Goal: Task Accomplishment & Management: Use online tool/utility

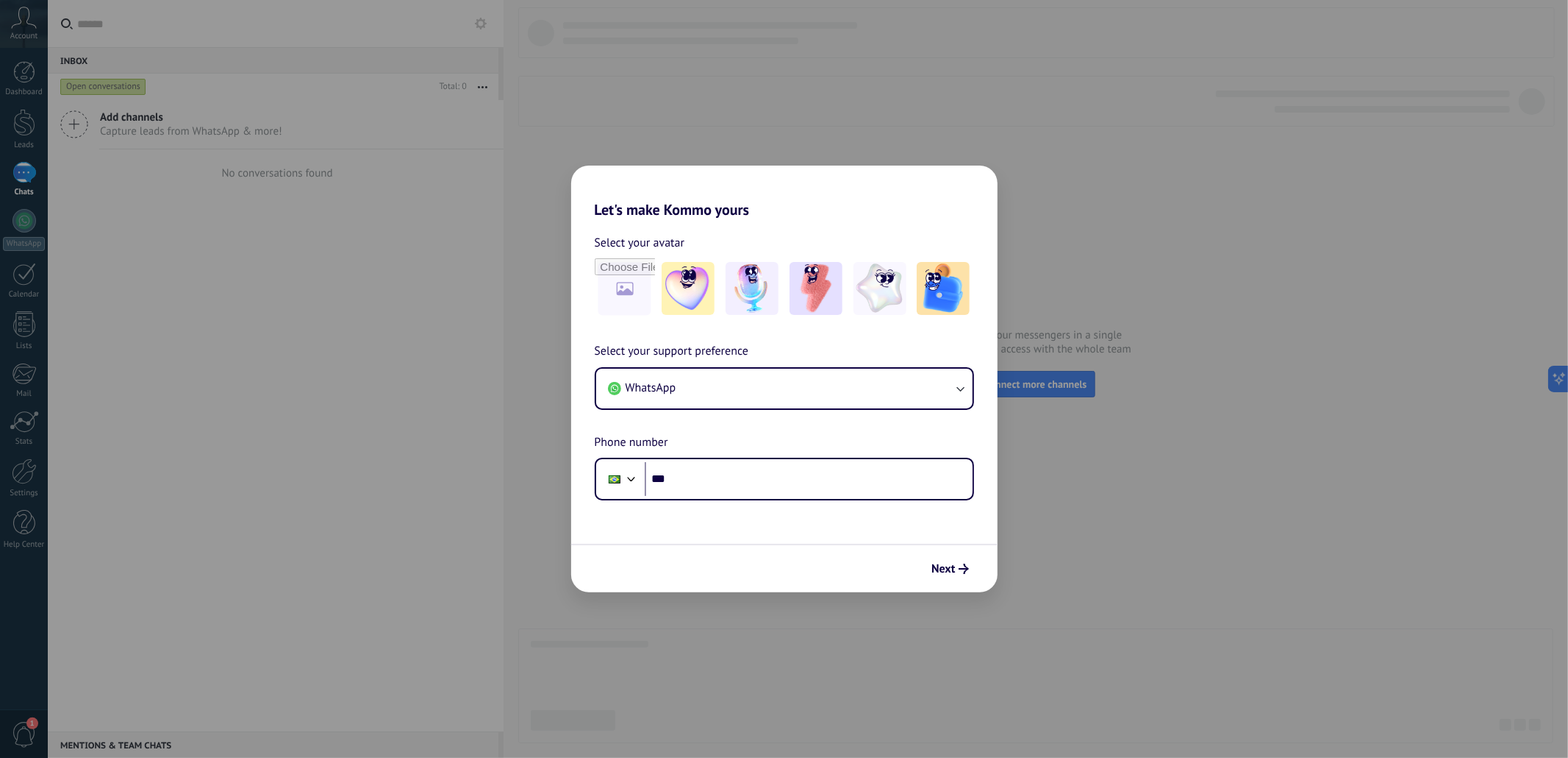
click at [1232, 158] on div "Let's make Kommo yours Select your avatar Select your support preference WhatsA…" at bounding box center [784, 379] width 1568 height 758
click at [1091, 149] on div "Let's make Kommo yours Select your avatar Select your support preference WhatsA…" at bounding box center [784, 379] width 1568 height 758
click at [952, 567] on span "Next" at bounding box center [943, 569] width 24 height 10
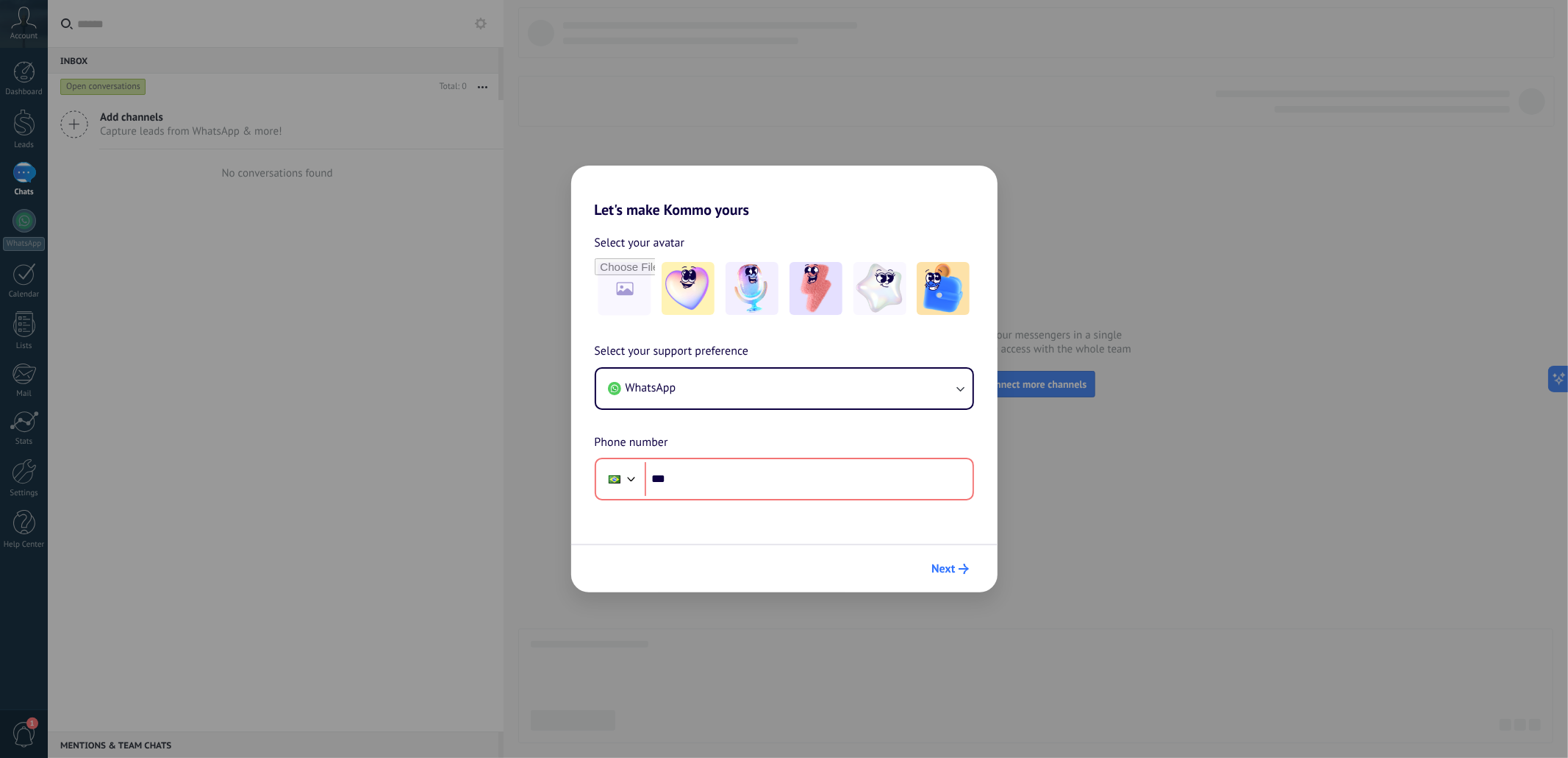
click at [952, 567] on span "Next" at bounding box center [943, 569] width 24 height 10
click at [100, 40] on div "Let's make Kommo yours Select your avatar Select your support preference WhatsA…" at bounding box center [784, 379] width 1568 height 758
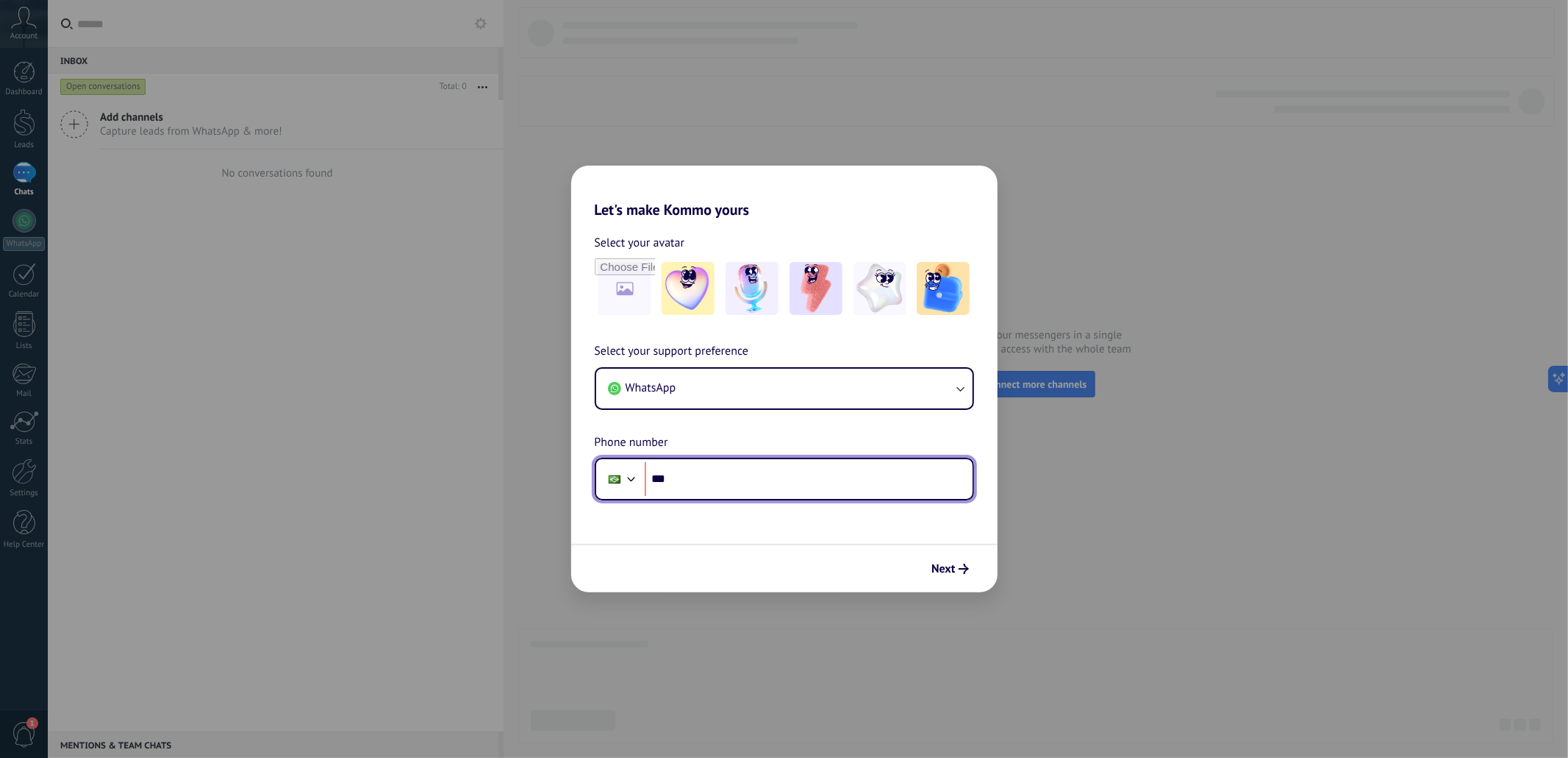
click at [704, 486] on input "***" at bounding box center [808, 479] width 328 height 34
type input "**********"
click at [970, 563] on button "Next" at bounding box center [949, 568] width 50 height 25
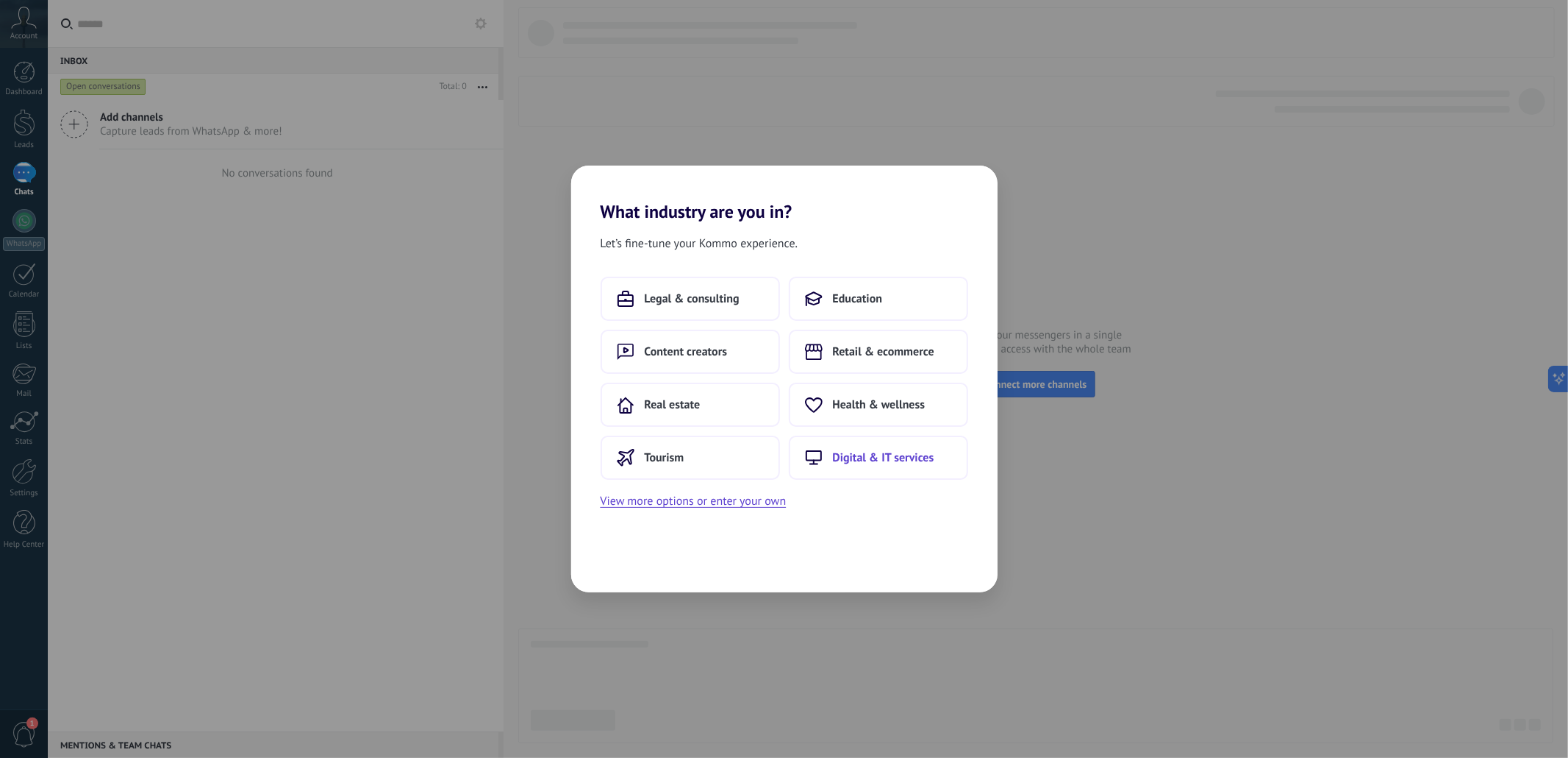
click at [886, 458] on span "Digital & IT services" at bounding box center [884, 457] width 102 height 15
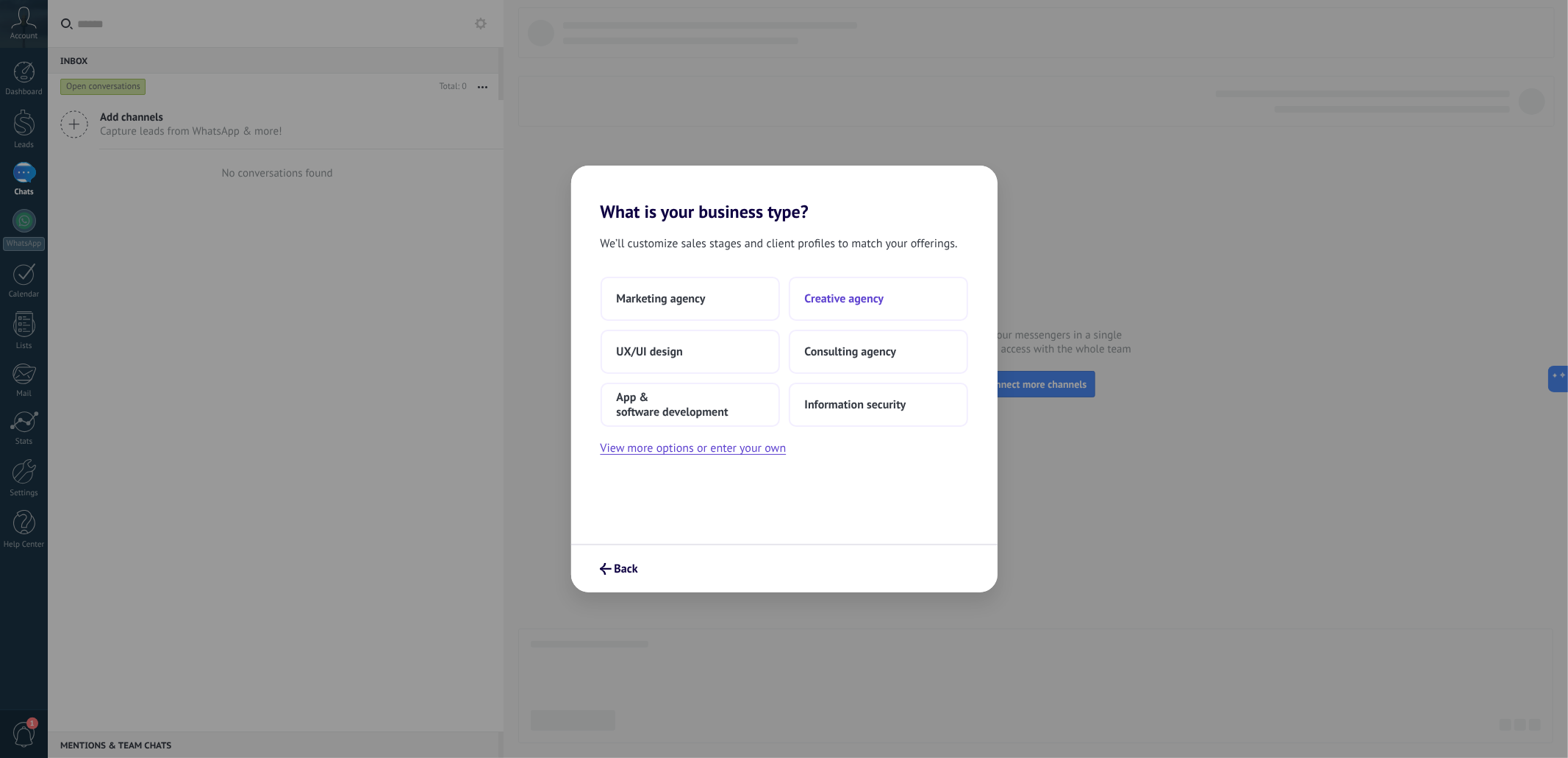
click at [885, 305] on button "Creative agency" at bounding box center [878, 299] width 180 height 44
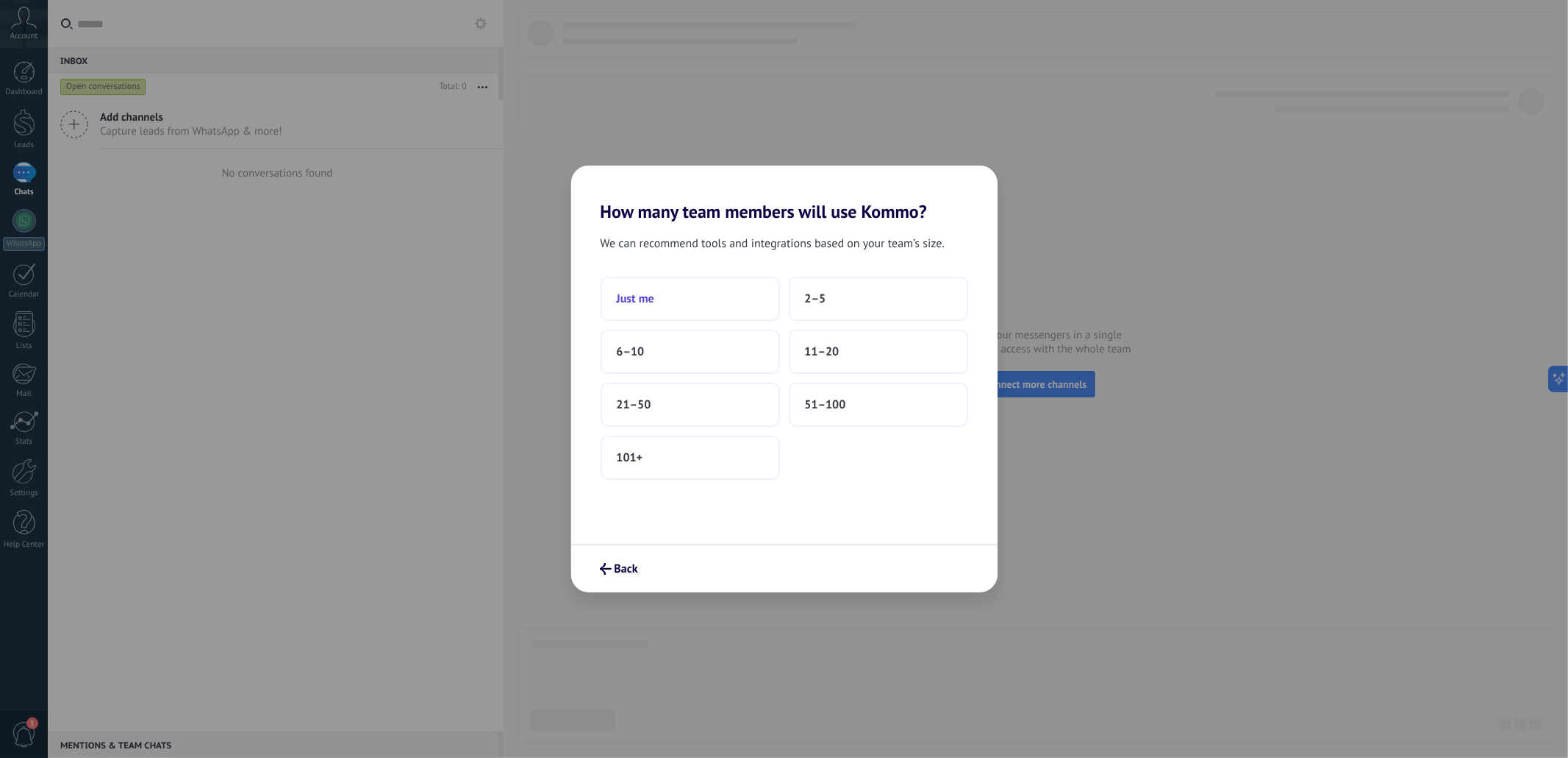
click at [723, 312] on button "Just me" at bounding box center [691, 299] width 180 height 44
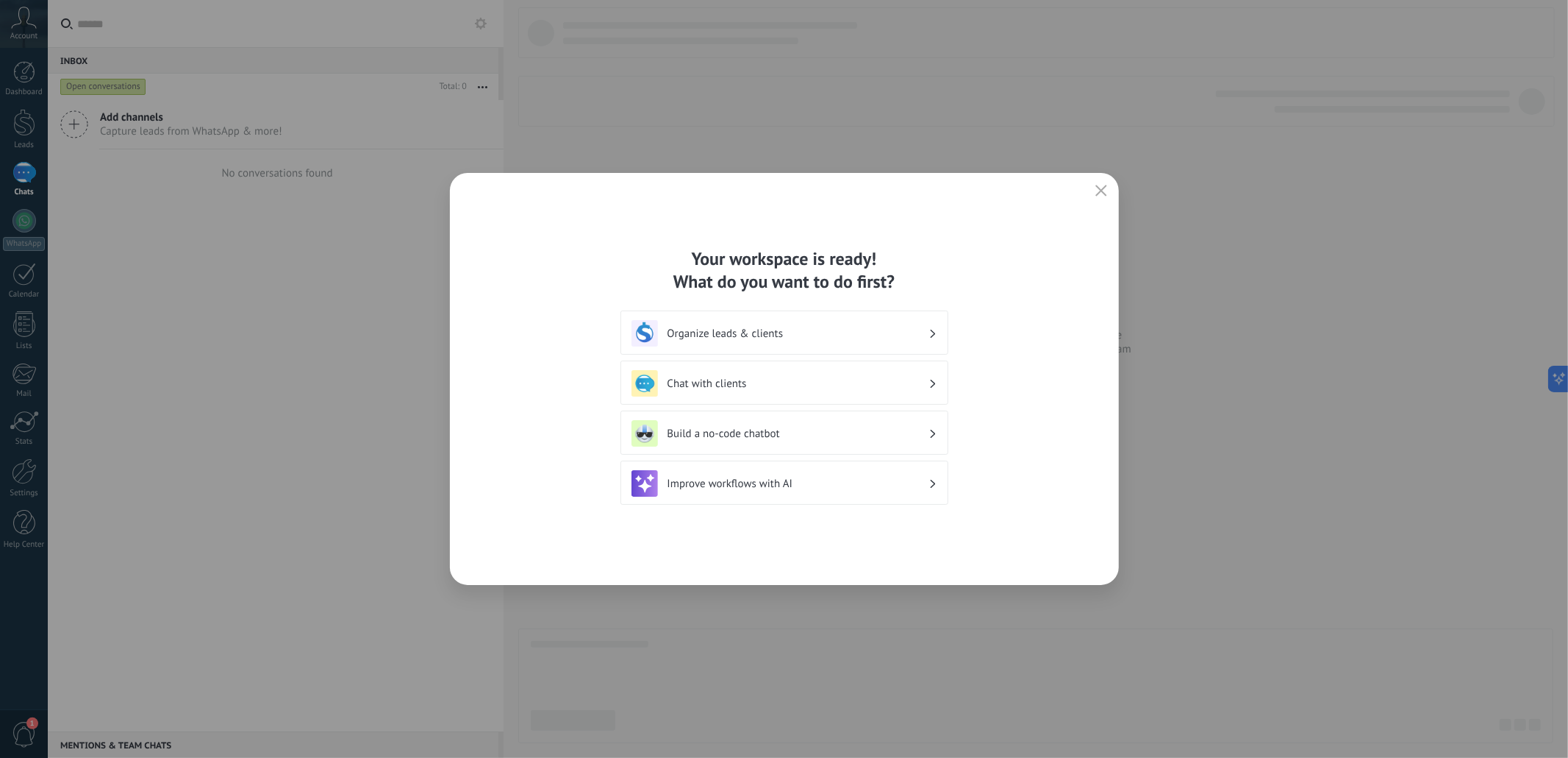
click at [813, 327] on h3 "Organize leads & clients" at bounding box center [797, 334] width 261 height 14
click at [700, 332] on h3 "Organize leads & clients" at bounding box center [797, 334] width 261 height 14
click at [915, 333] on h3 "Organize leads & clients" at bounding box center [797, 334] width 261 height 14
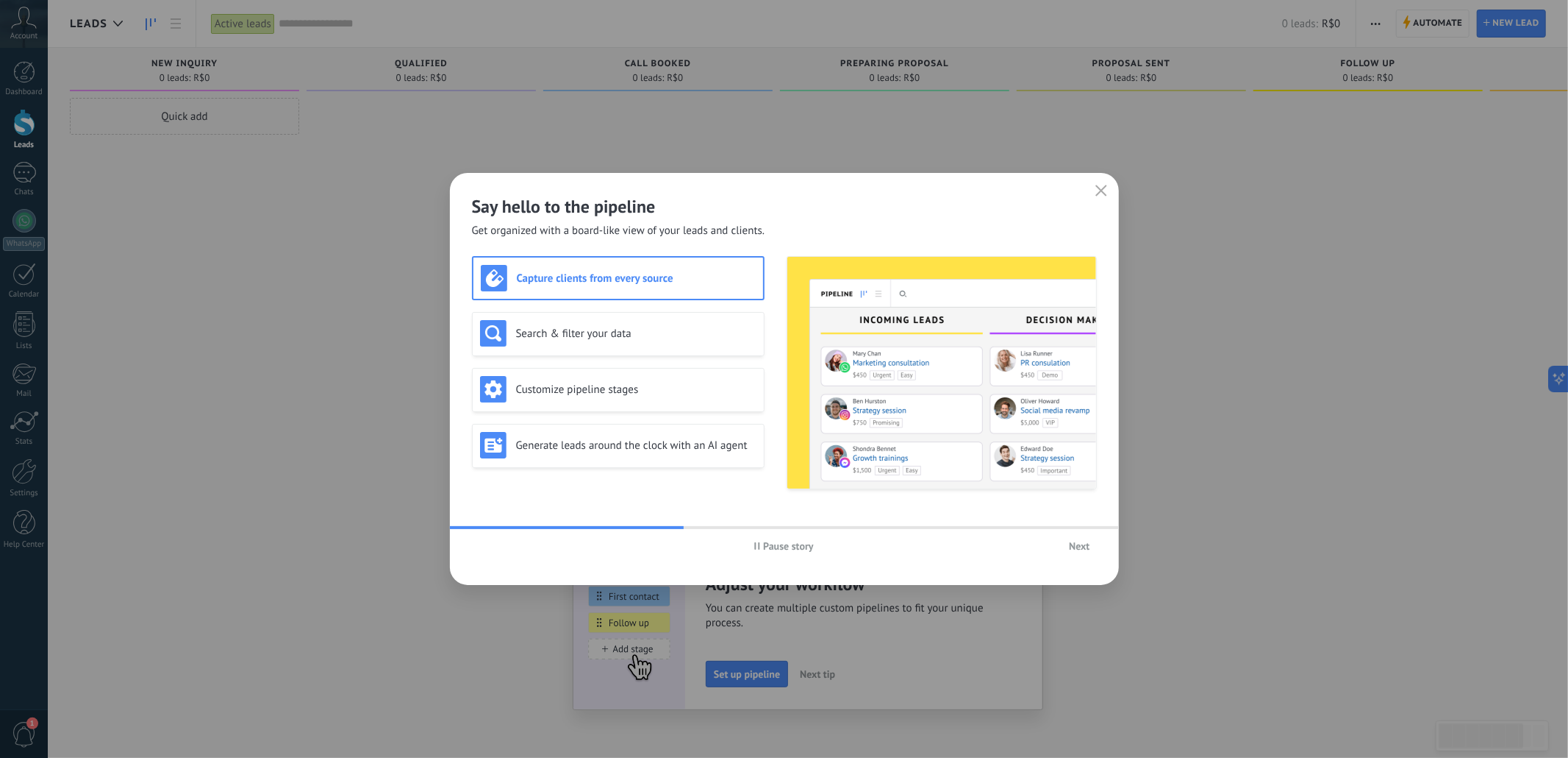
click at [1088, 547] on span "Next" at bounding box center [1079, 546] width 21 height 10
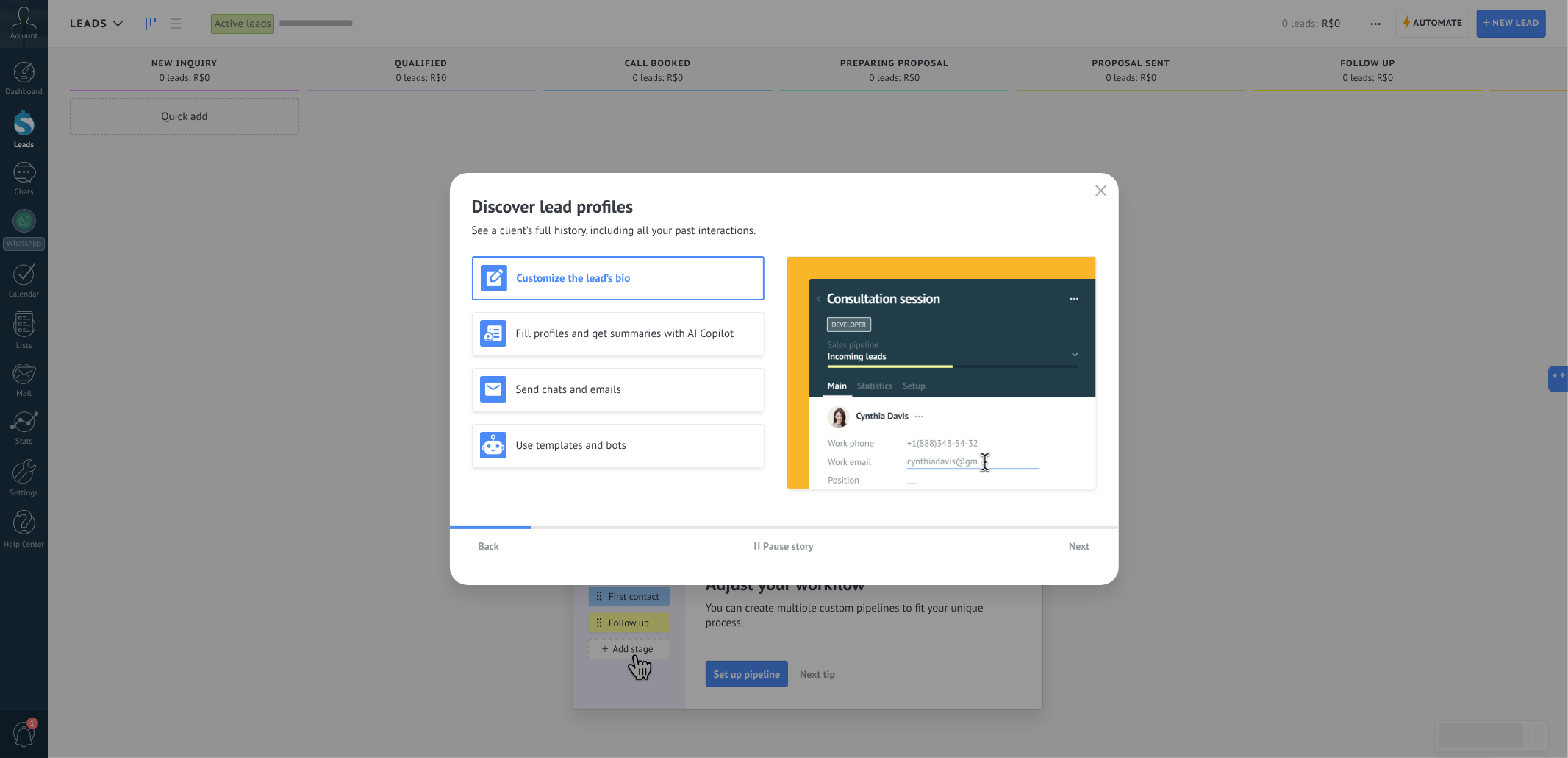
click at [1088, 547] on span "Next" at bounding box center [1079, 546] width 21 height 10
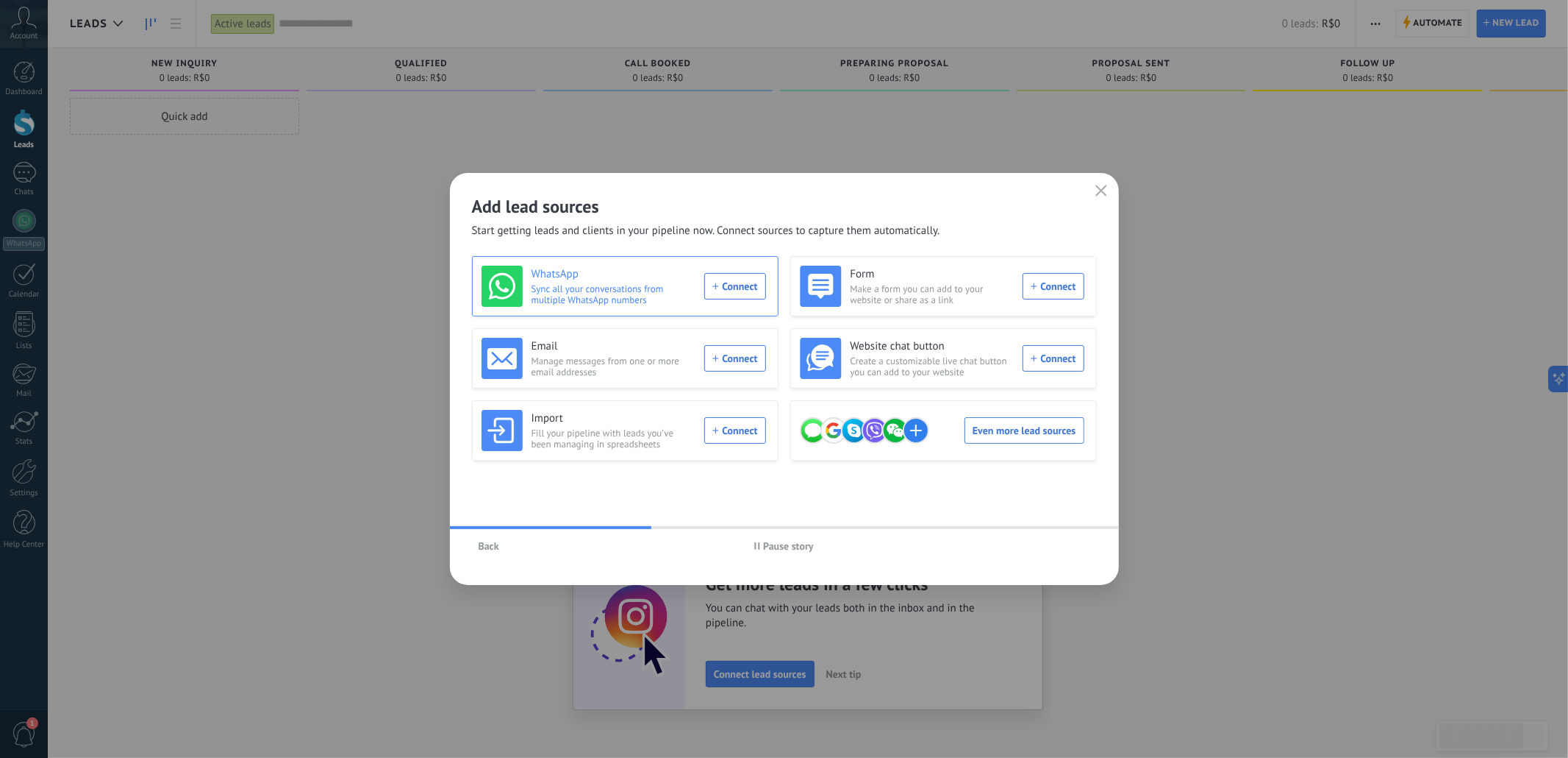
click at [584, 274] on h3 "WhatsApp" at bounding box center [614, 274] width 165 height 15
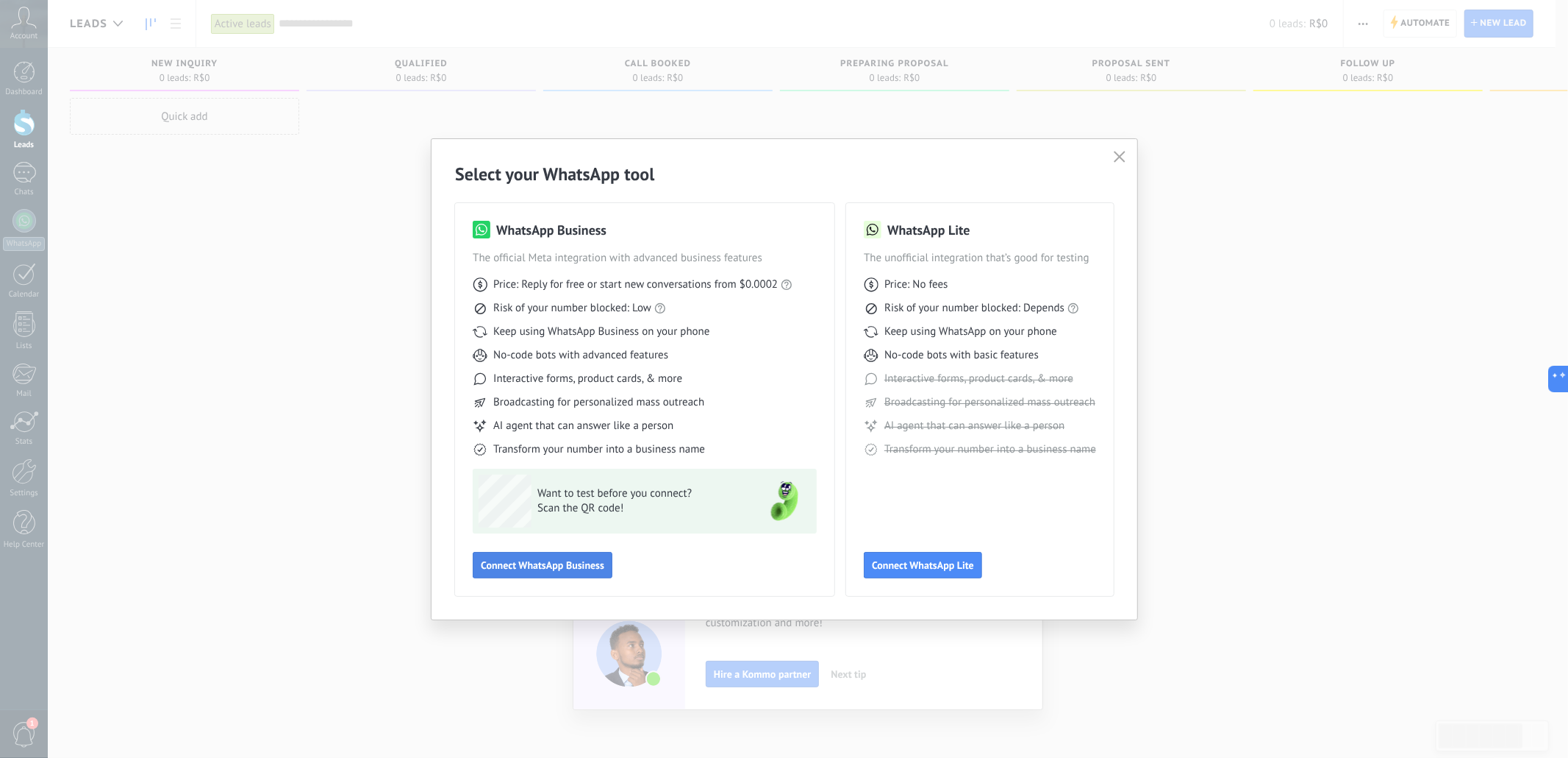
click at [605, 564] on button "Connect WhatsApp Business" at bounding box center [543, 565] width 140 height 26
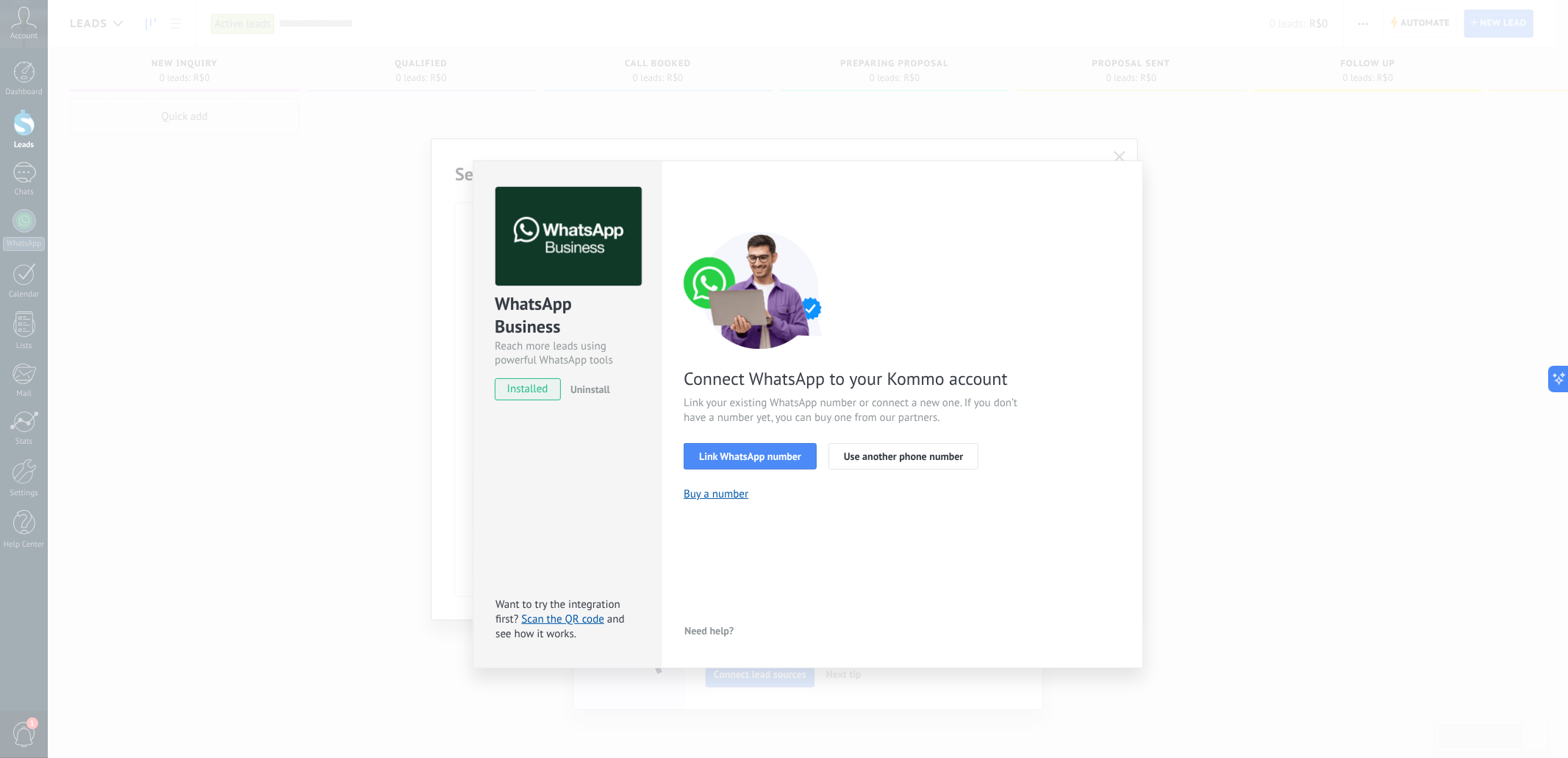
click at [750, 152] on div "WhatsApp Business Reach more leads using powerful WhatsApp tools installed Unin…" at bounding box center [807, 379] width 1520 height 758
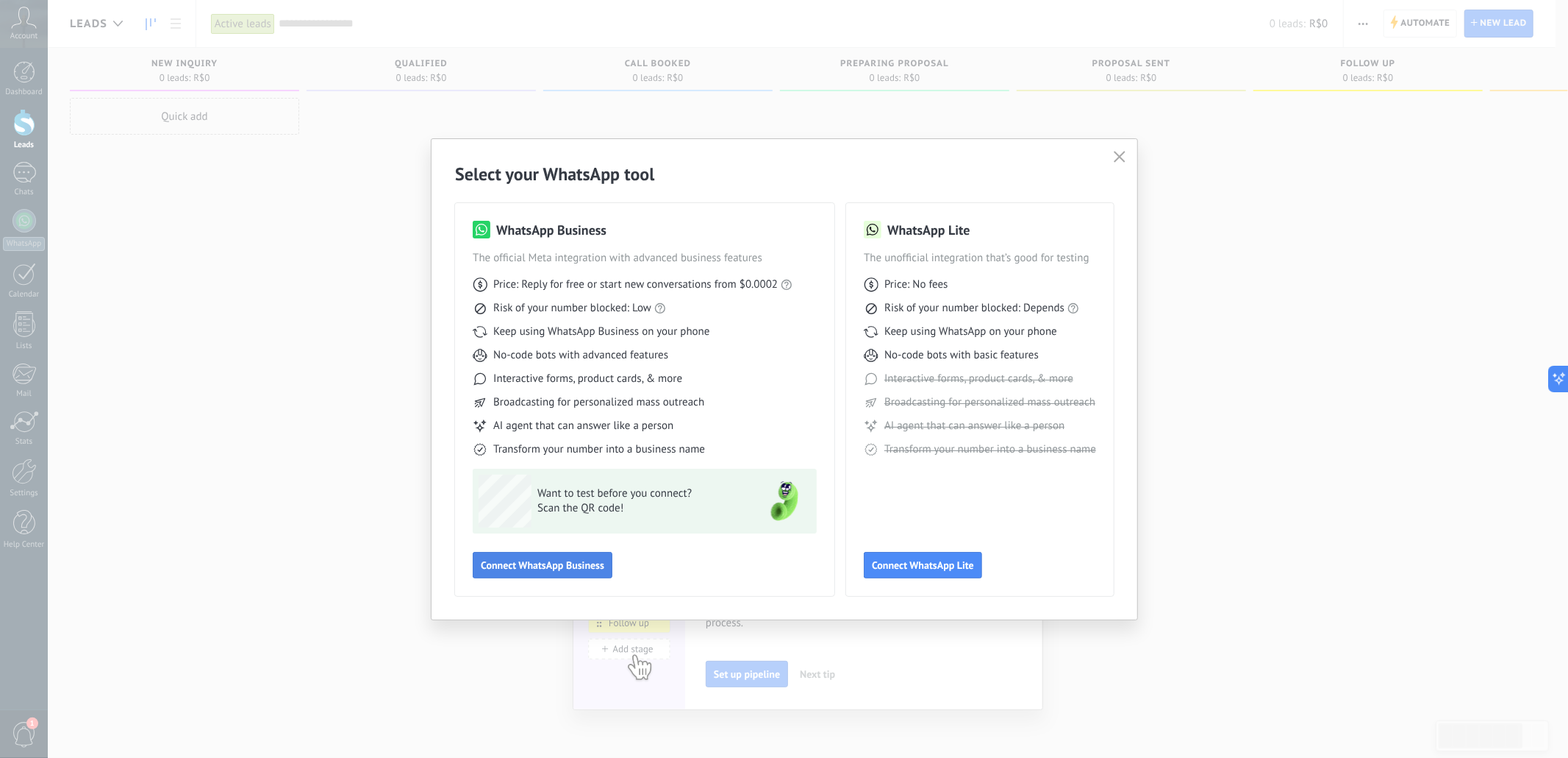
click at [579, 556] on button "Connect WhatsApp Business" at bounding box center [543, 565] width 140 height 26
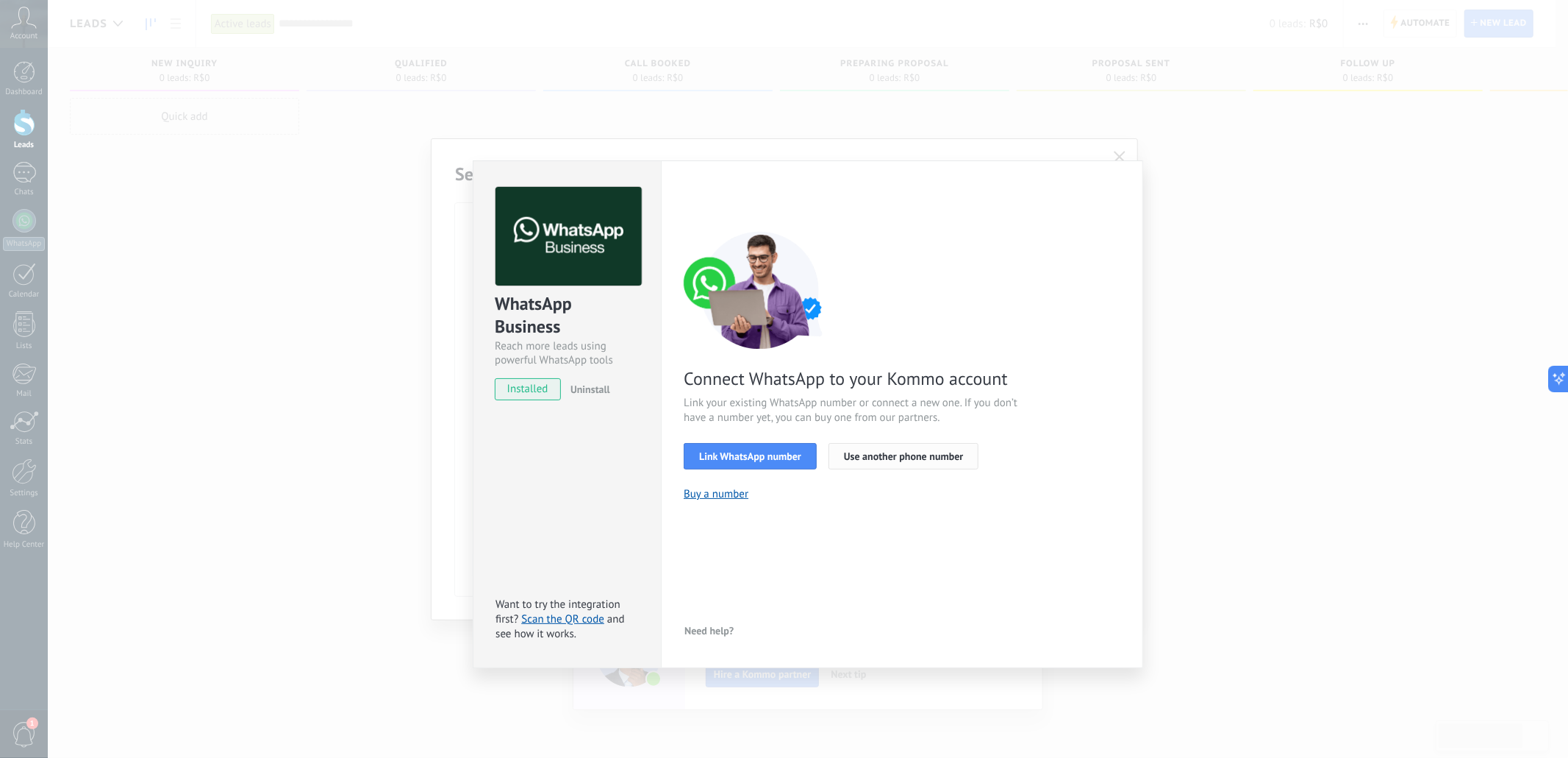
click at [849, 458] on span "Use another phone number" at bounding box center [903, 456] width 119 height 10
click at [883, 455] on span "Use another phone number" at bounding box center [903, 456] width 119 height 10
click at [752, 464] on button "Link WhatsApp number" at bounding box center [750, 456] width 133 height 26
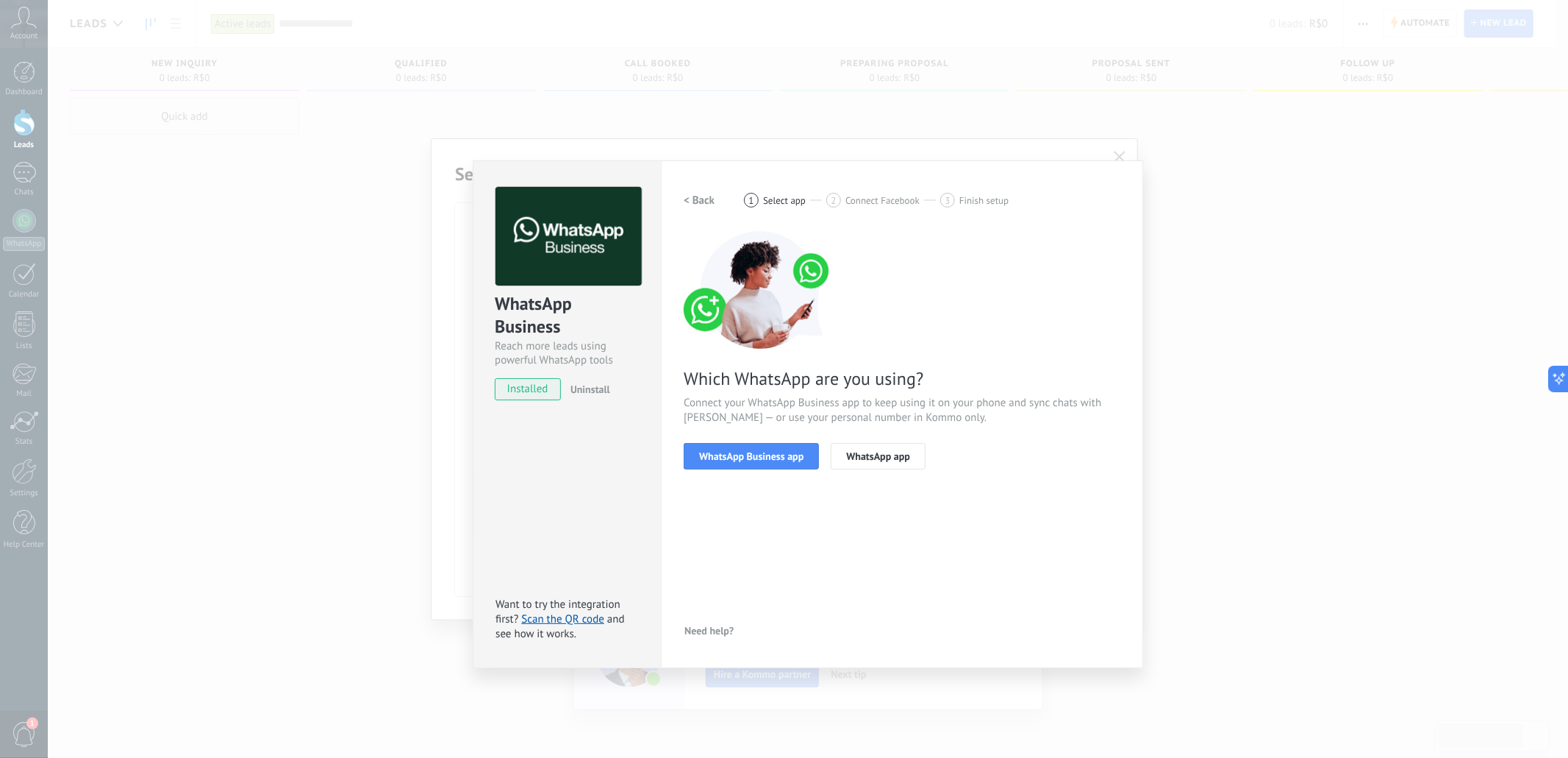
drag, startPoint x: 891, startPoint y: 452, endPoint x: 935, endPoint y: 357, distance: 104.7
click at [1002, 324] on div "Which WhatsApp are you using? Connect your WhatsApp Business app to keep using …" at bounding box center [901, 350] width 437 height 238
click at [751, 447] on button "WhatsApp Business app" at bounding box center [751, 456] width 135 height 26
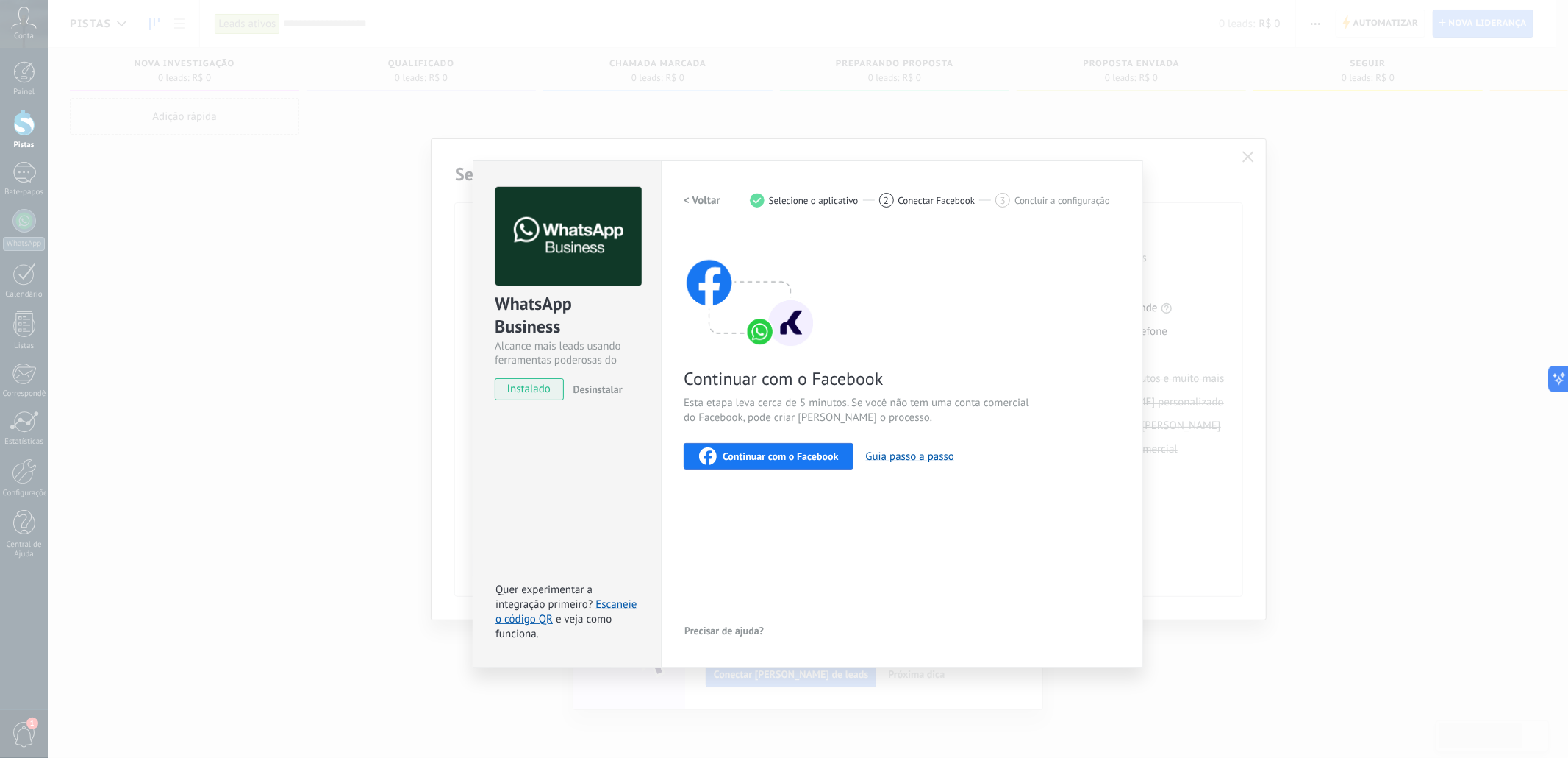
click at [785, 460] on font "Continuar com o Facebook" at bounding box center [781, 455] width 116 height 13
click at [1237, 152] on div "WhatsApp Business Alcance mais leads usando ferramentas poderosas do WhatsApp i…" at bounding box center [807, 379] width 1520 height 758
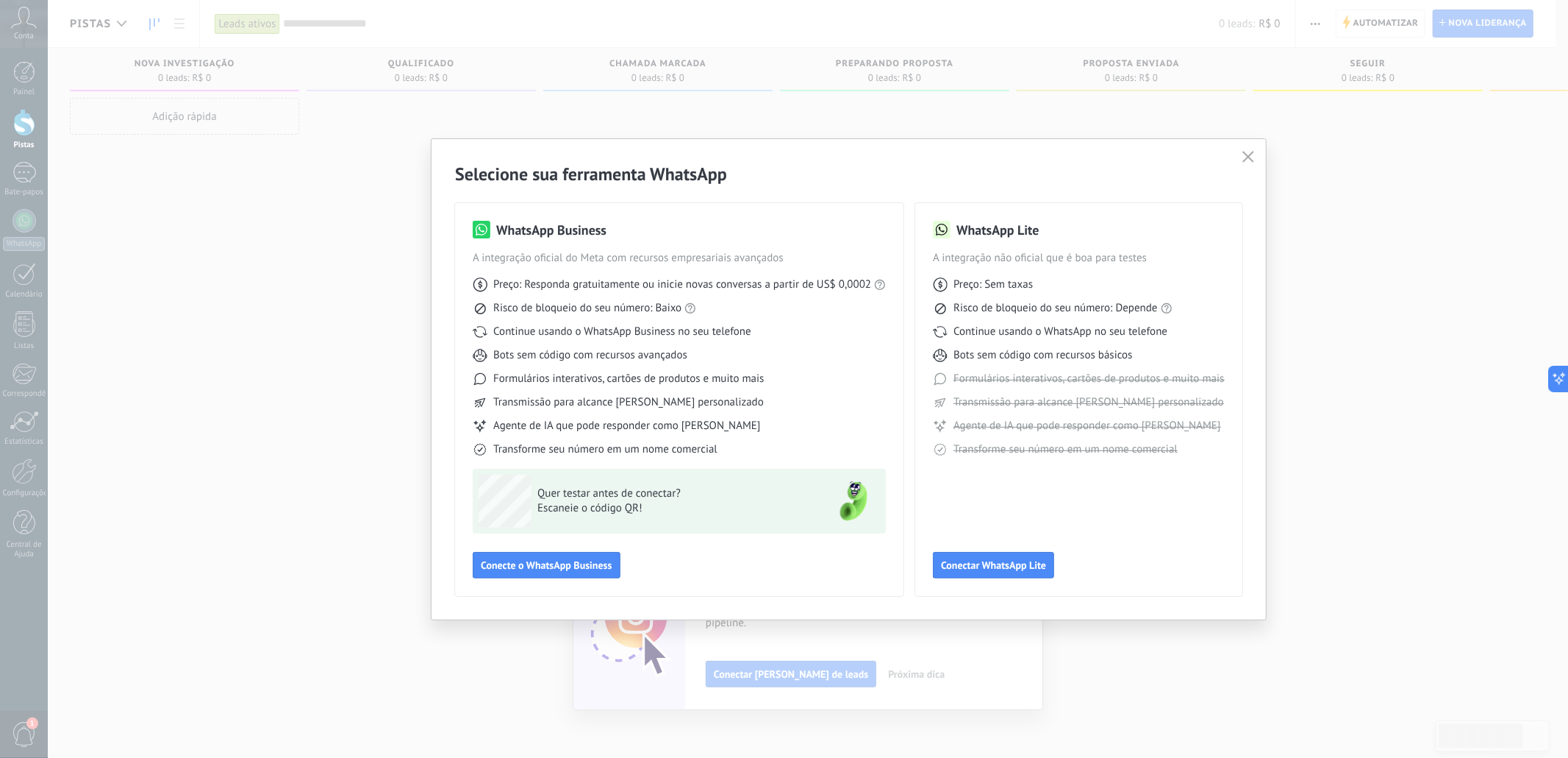
click at [1251, 154] on use "button" at bounding box center [1247, 156] width 11 height 11
